Goal: Find specific page/section: Find specific page/section

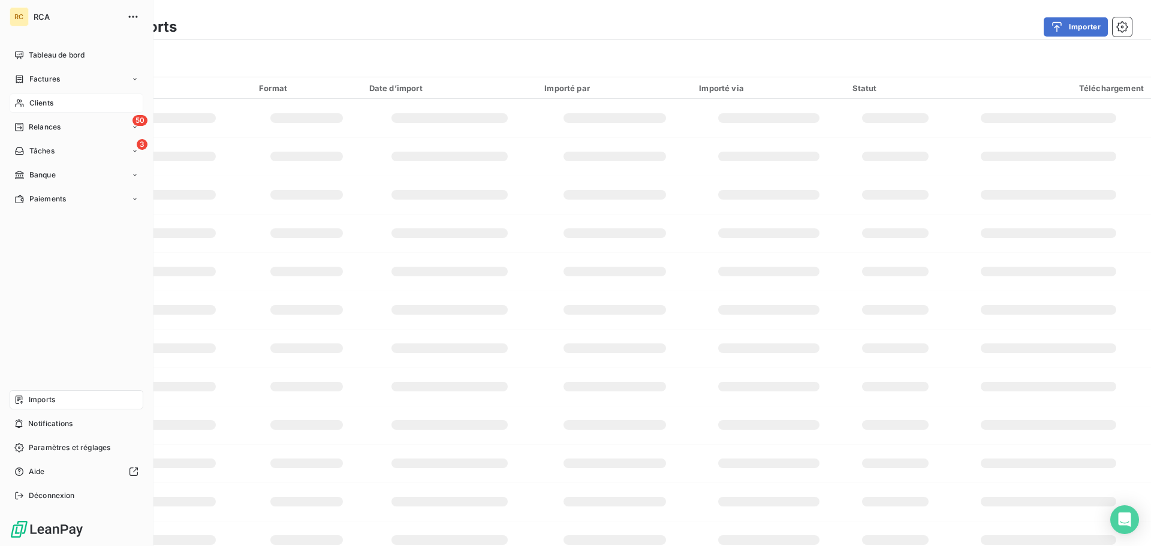
click at [28, 98] on div "Clients" at bounding box center [77, 103] width 134 height 19
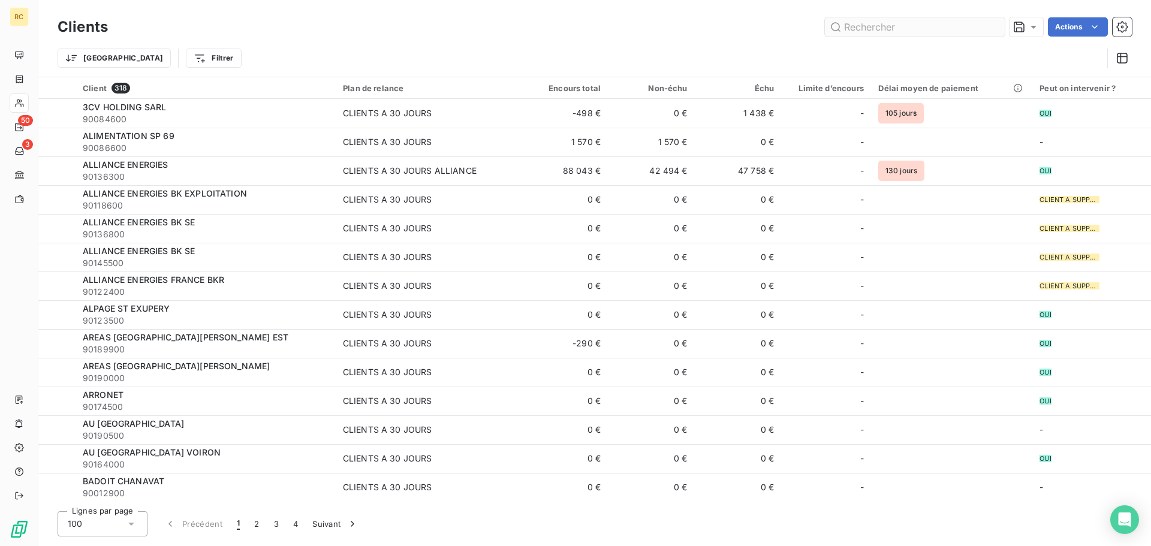
click at [911, 32] on input "text" at bounding box center [915, 26] width 180 height 19
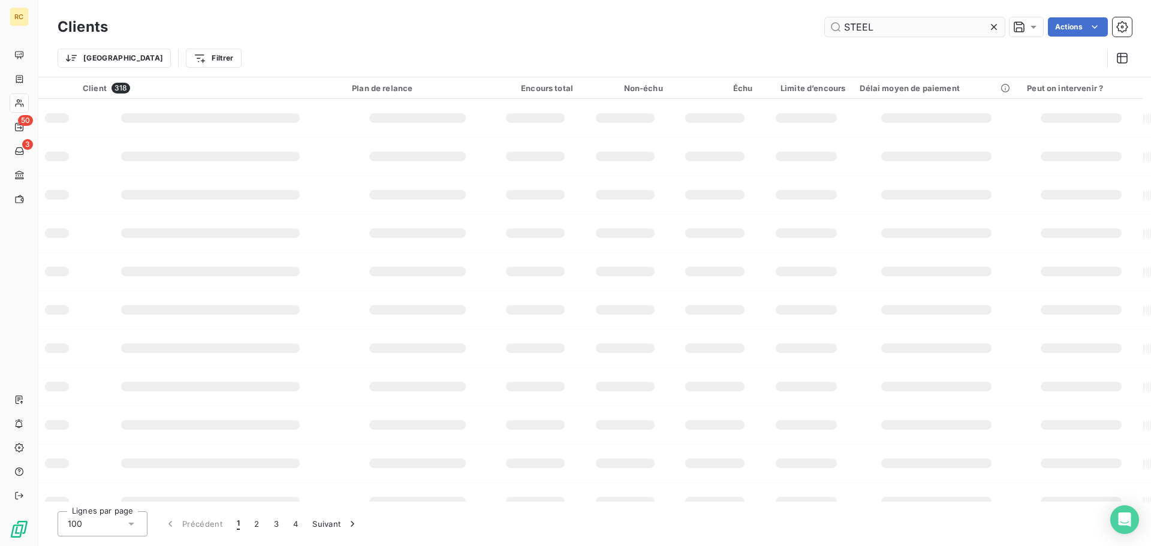
type input "STEEL"
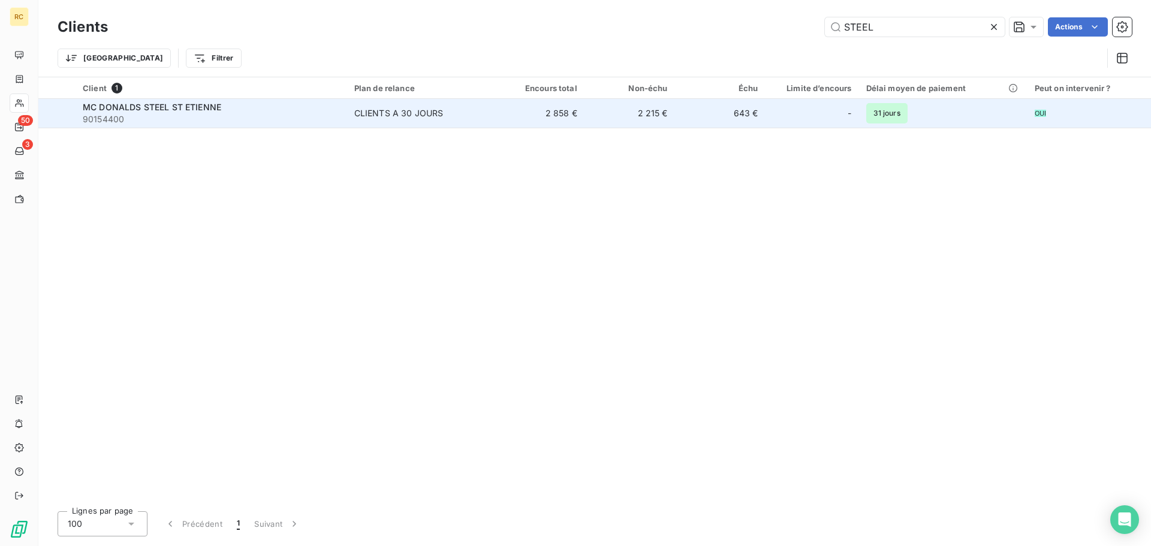
click at [173, 121] on span "90154400" at bounding box center [211, 119] width 257 height 12
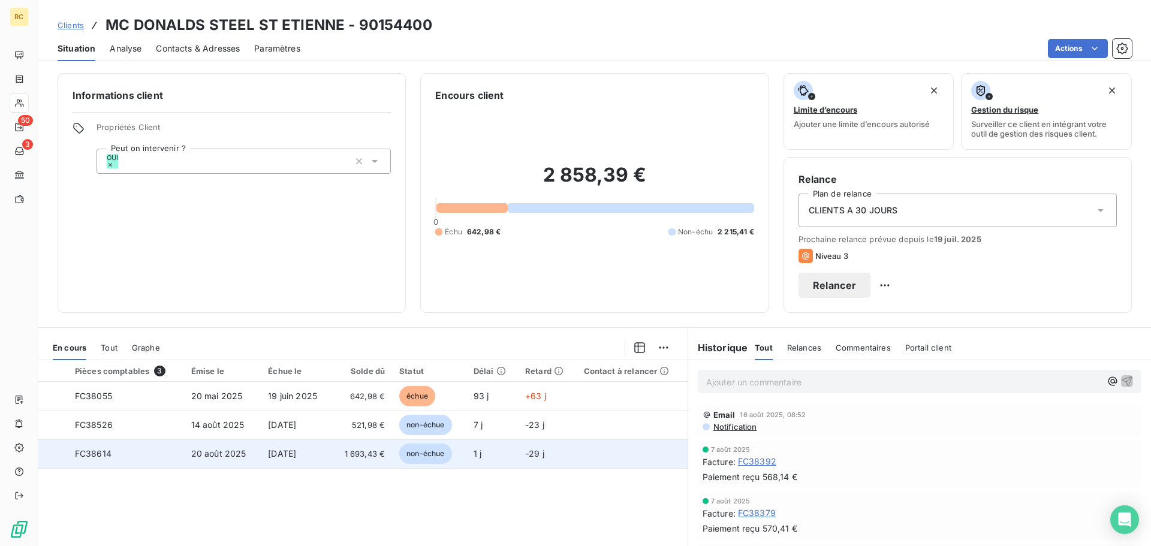
click at [261, 455] on td "20 août 2025" at bounding box center [222, 454] width 77 height 29
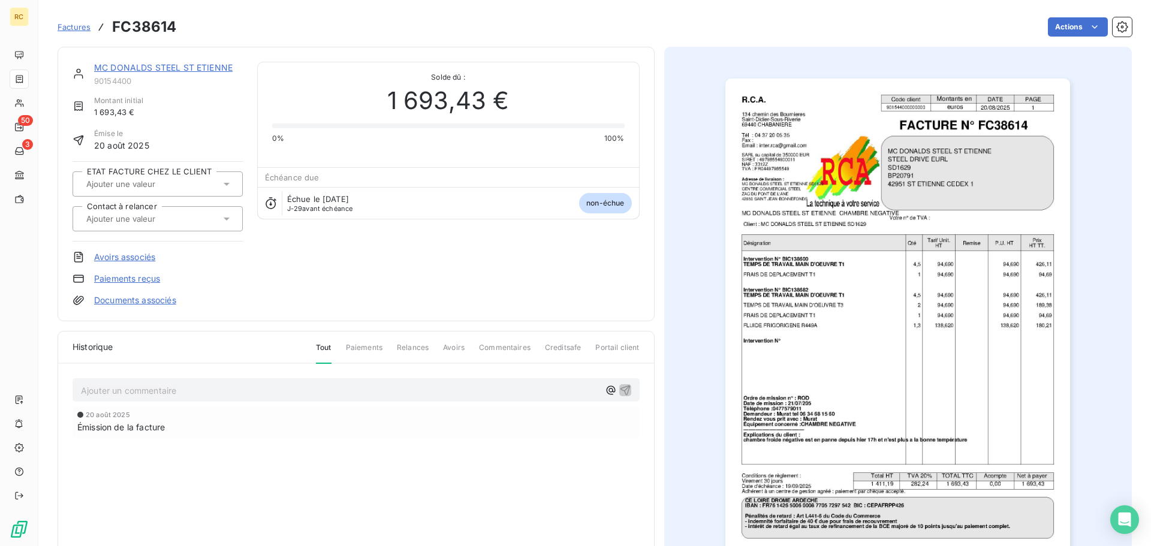
click at [122, 301] on link "Documents associés" at bounding box center [135, 300] width 82 height 12
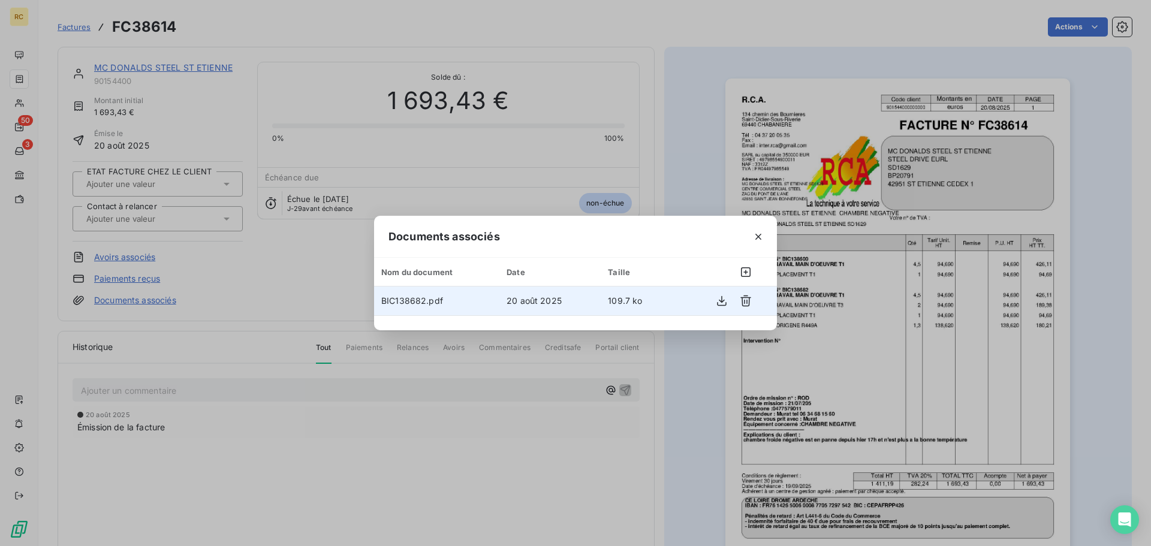
click at [610, 299] on span "109.7 ko" at bounding box center [625, 301] width 34 height 10
click at [714, 298] on button "button" at bounding box center [721, 300] width 19 height 19
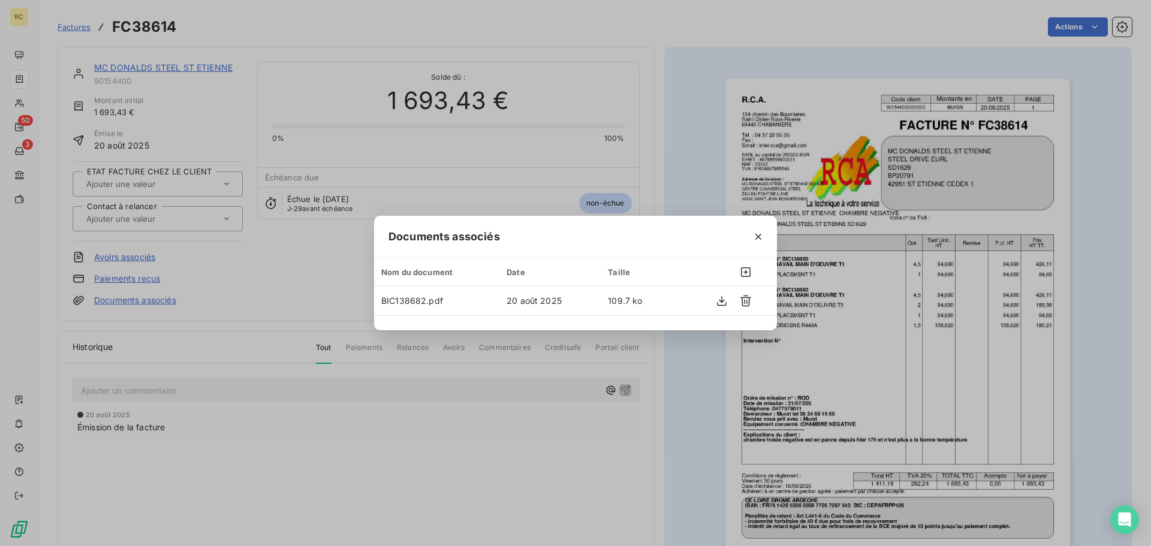
click at [677, 416] on div "Documents associés Nom du document Date Taille BIC138682.pdf [DATE] 109.7 ko" at bounding box center [575, 273] width 1151 height 546
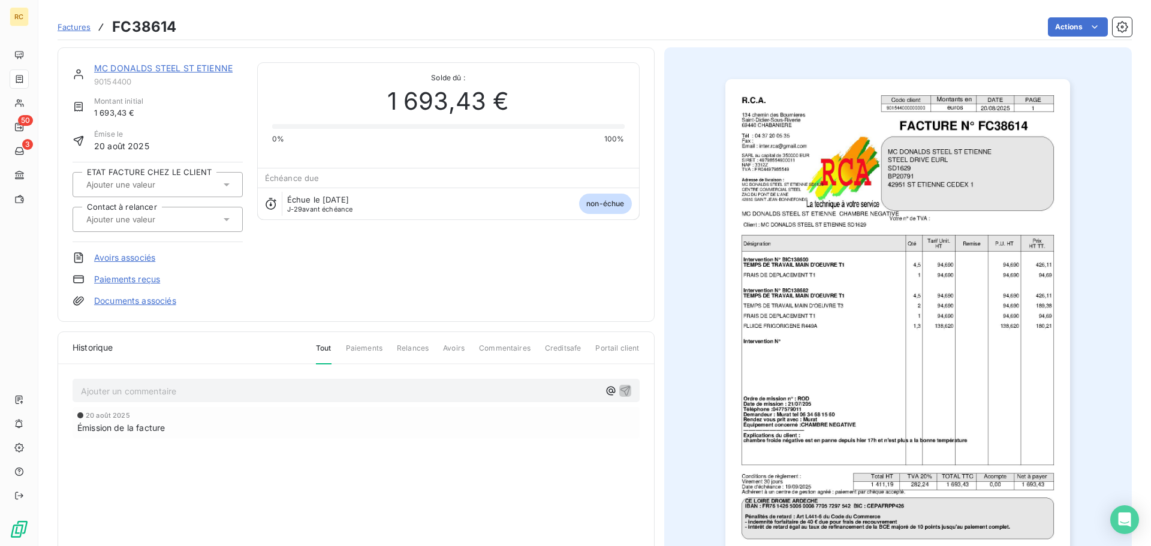
scroll to position [61, 0]
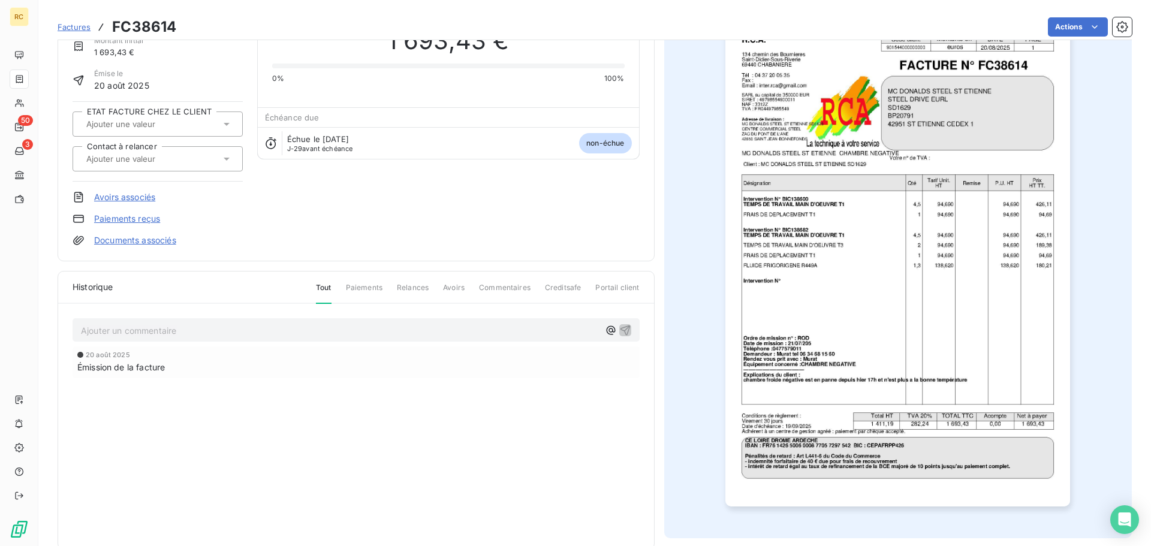
click at [131, 242] on link "Documents associés" at bounding box center [135, 240] width 82 height 12
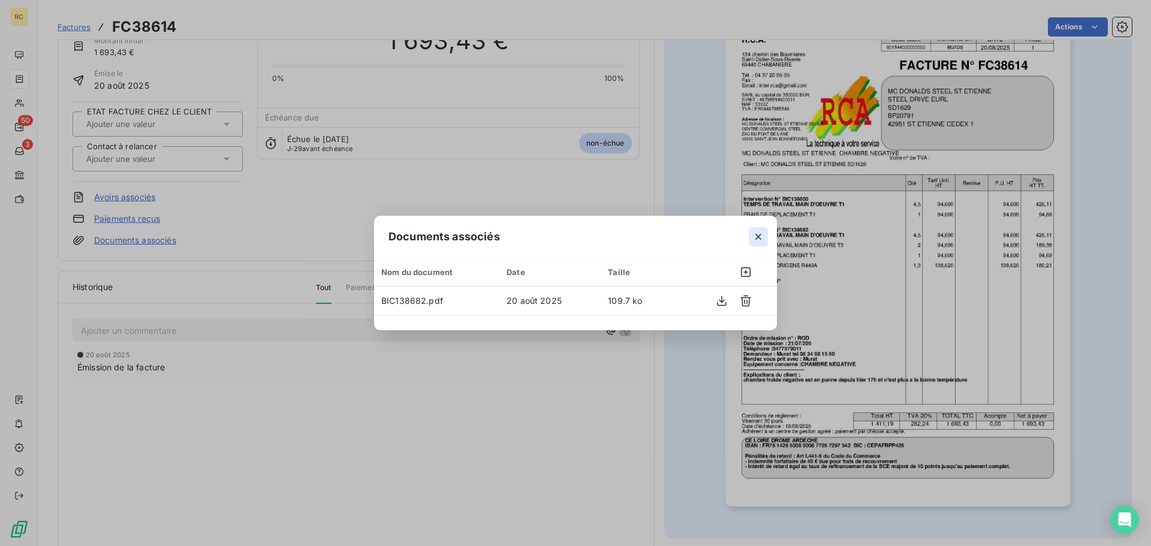
click at [760, 228] on button "button" at bounding box center [758, 236] width 19 height 19
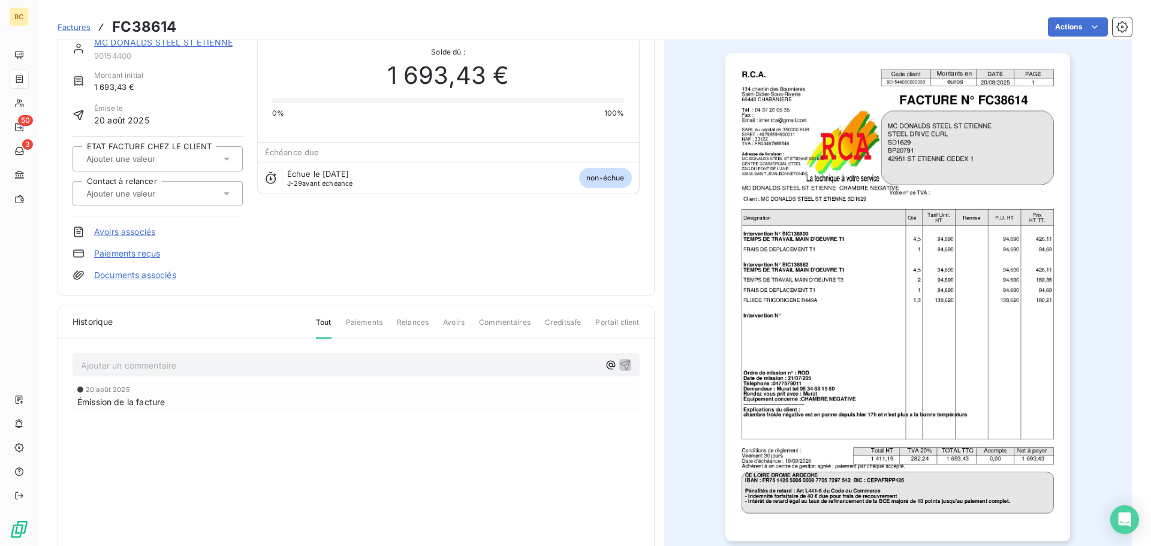
scroll to position [0, 0]
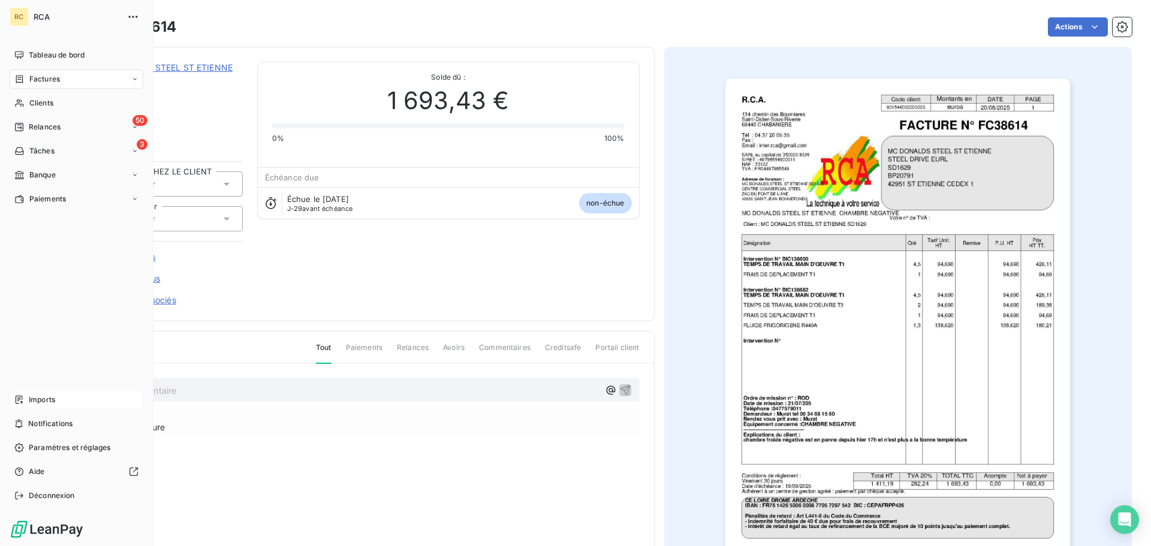
click at [38, 405] on span "Imports" at bounding box center [42, 400] width 26 height 11
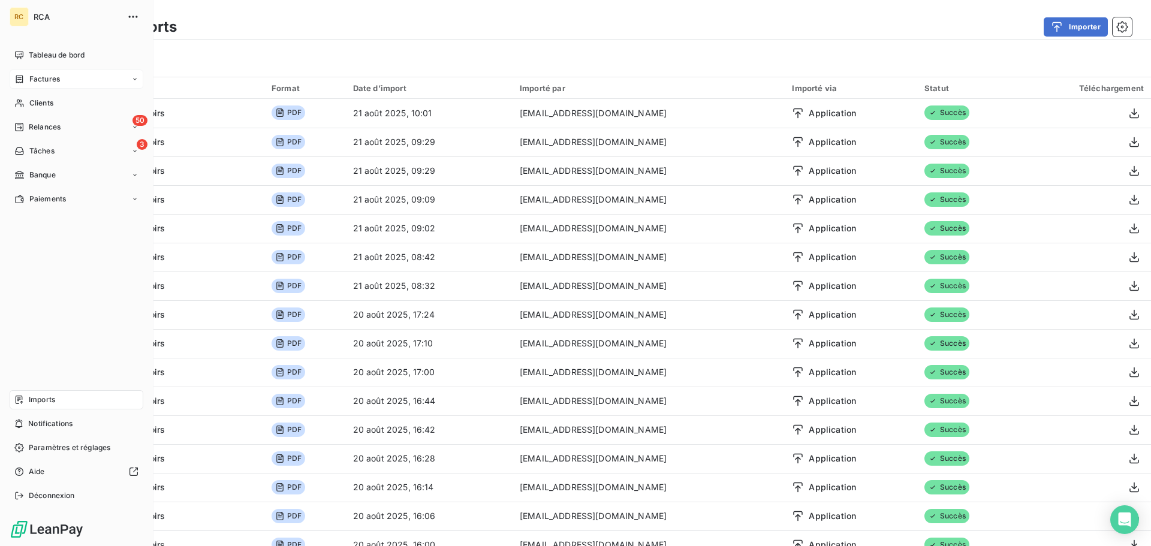
click at [47, 78] on span "Factures" at bounding box center [44, 79] width 31 height 11
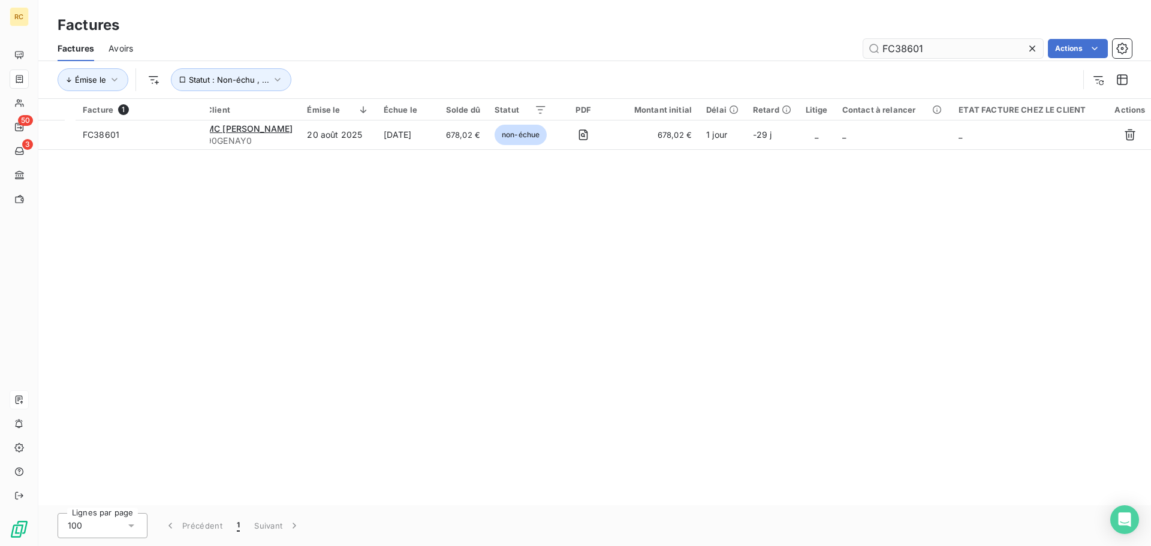
click at [994, 45] on input "FC38601" at bounding box center [954, 48] width 180 height 19
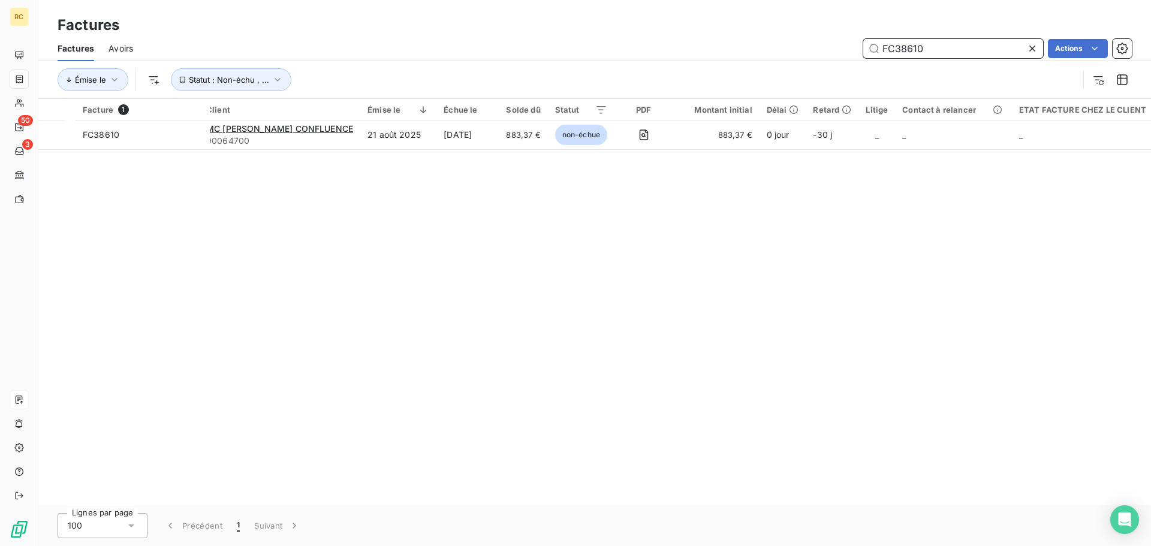
click at [941, 43] on input "FC38610" at bounding box center [954, 48] width 180 height 19
paste input "594"
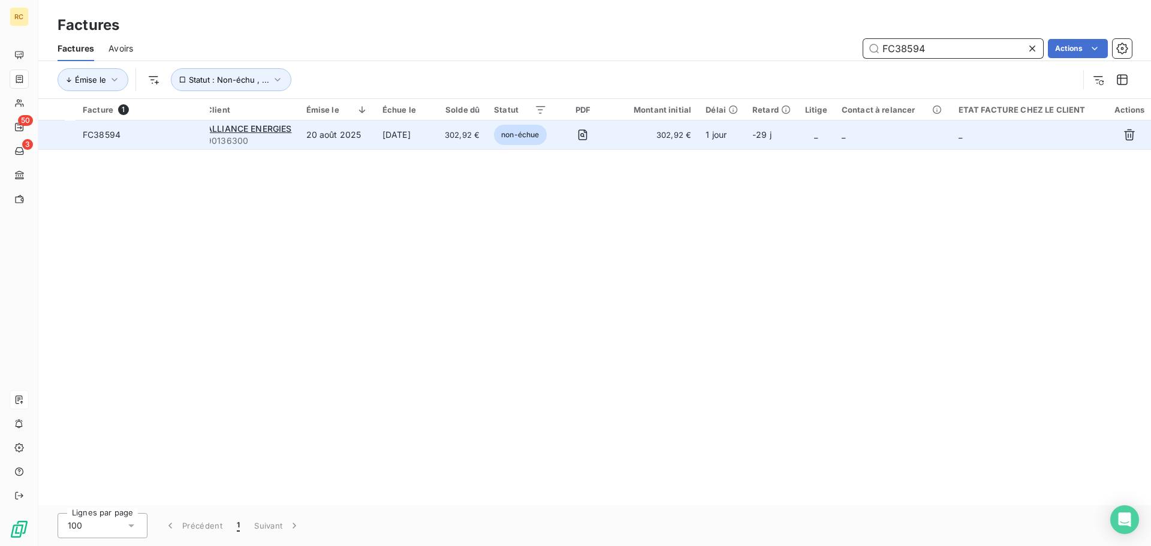
type input "FC38594"
click at [129, 131] on span "FC38594" at bounding box center [143, 135] width 120 height 12
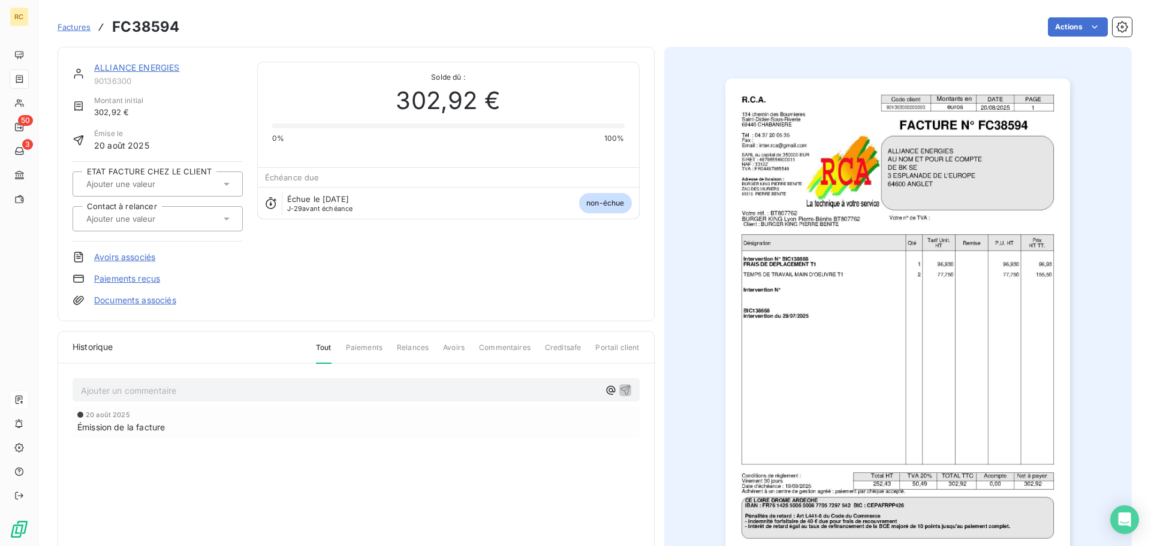
click at [73, 20] on div "Factures FC38594" at bounding box center [119, 27] width 122 height 22
click at [73, 22] on span "Factures" at bounding box center [74, 27] width 33 height 10
